Goal: Transaction & Acquisition: Download file/media

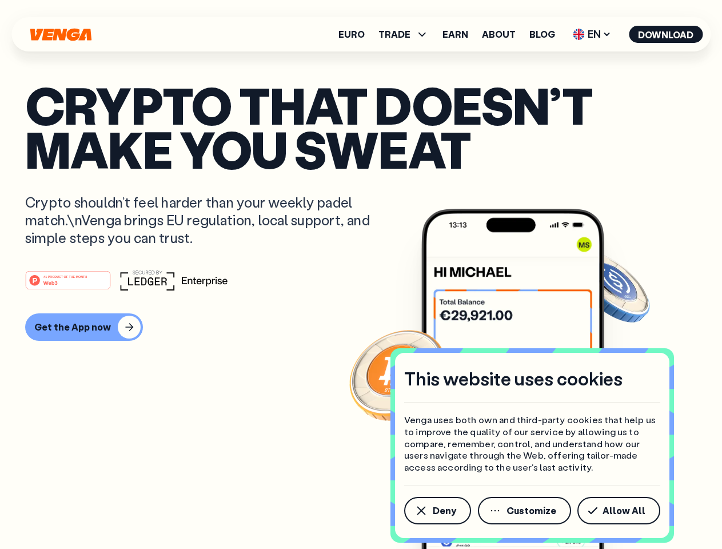
click at [361, 275] on div "#1 PRODUCT OF THE MONTH Web3" at bounding box center [361, 280] width 672 height 21
click at [437, 511] on span "Deny" at bounding box center [444, 510] width 23 height 9
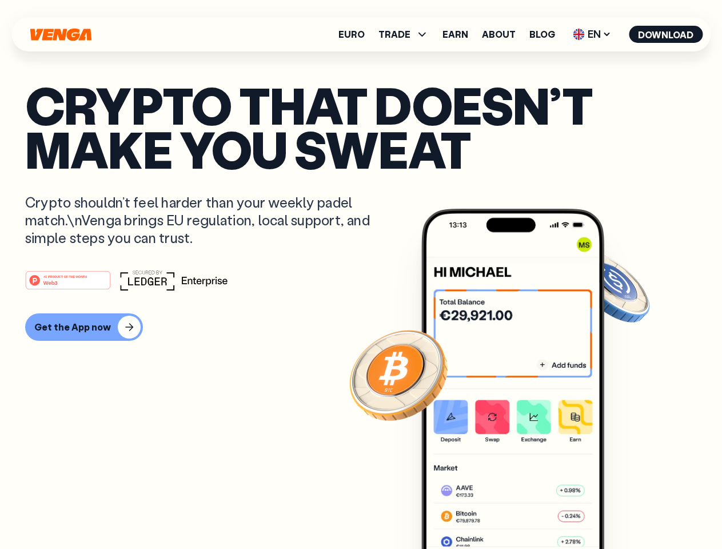
click at [526, 511] on img at bounding box center [513, 400] width 183 height 383
click at [621, 511] on article "Crypto that doesn’t make you sweat Crypto shouldn’t feel harder than your weekl…" at bounding box center [361, 297] width 672 height 429
click at [407, 34] on span "TRADE" at bounding box center [395, 34] width 32 height 9
click at [593, 34] on span "EN" at bounding box center [592, 34] width 46 height 18
click at [666, 34] on button "Download" at bounding box center [666, 34] width 74 height 17
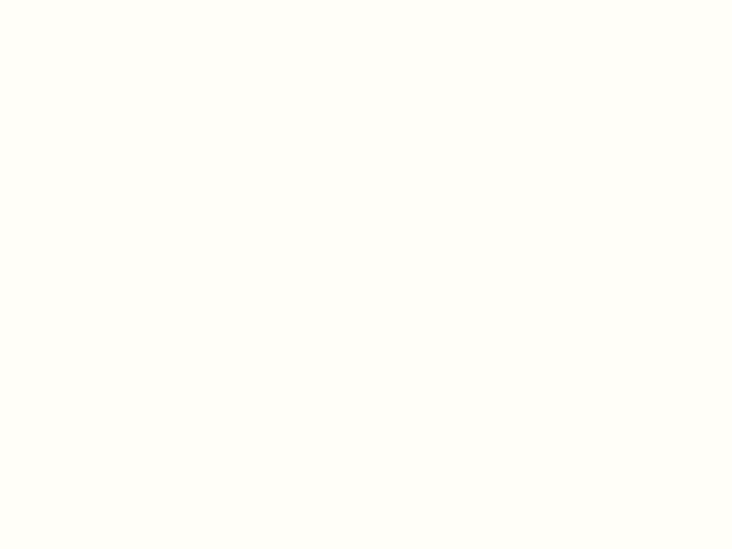
click at [82, 0] on html "This website uses cookies Venga uses both own and third-party cookies that help…" at bounding box center [366, 0] width 732 height 0
click at [70, 0] on html "This website uses cookies Venga uses both own and third-party cookies that help…" at bounding box center [366, 0] width 732 height 0
